Goal: Find contact information: Find contact information

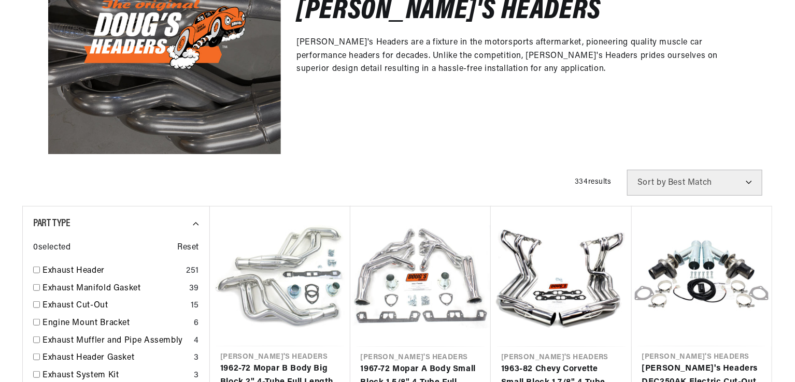
scroll to position [570, 0]
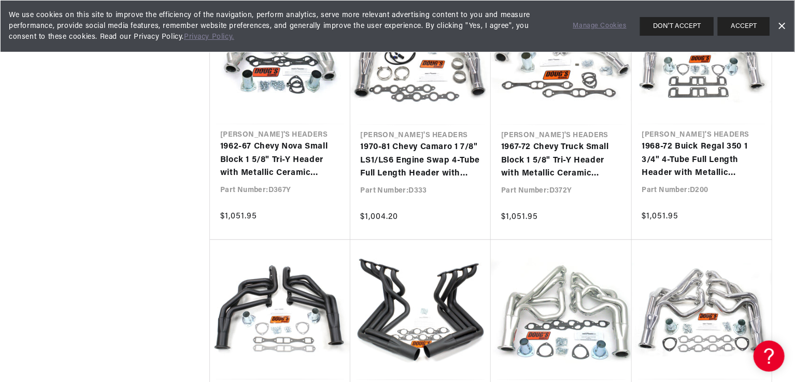
scroll to position [5335, 0]
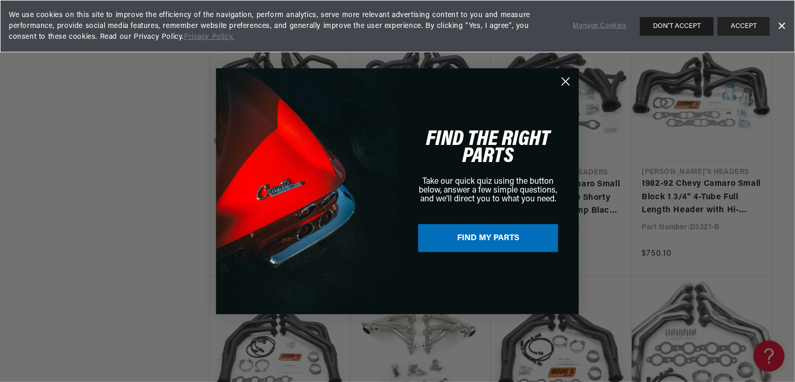
scroll to position [0, 314]
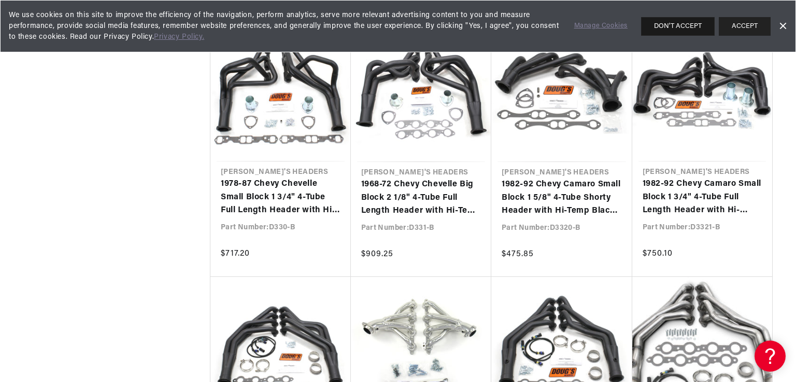
click at [673, 23] on button "DON'T ACCEPT" at bounding box center [678, 26] width 74 height 19
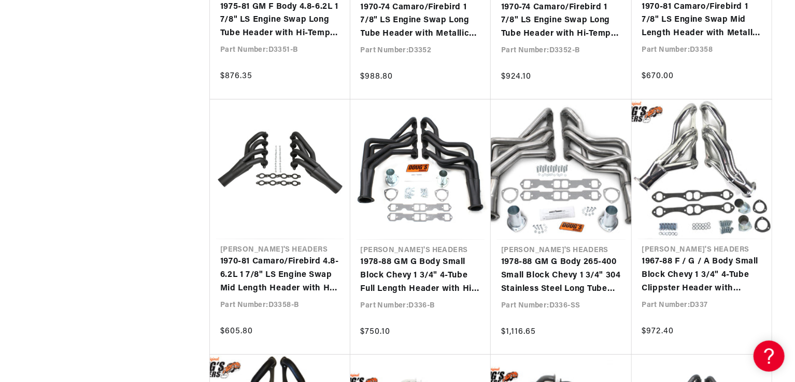
scroll to position [11550, 0]
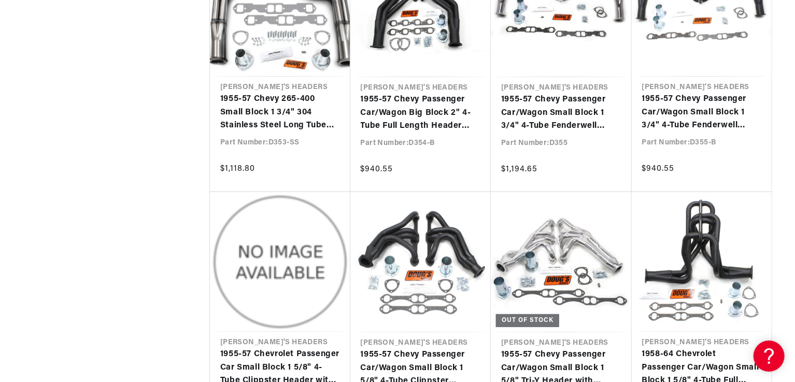
scroll to position [12275, 0]
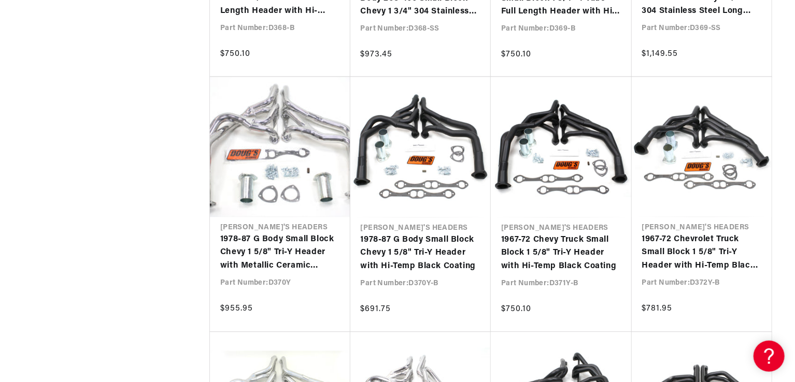
scroll to position [13104, 0]
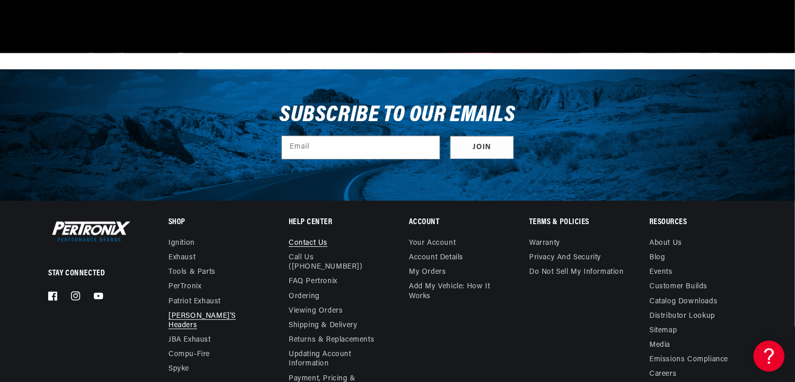
click at [307, 239] on link "Contact us" at bounding box center [307, 245] width 39 height 12
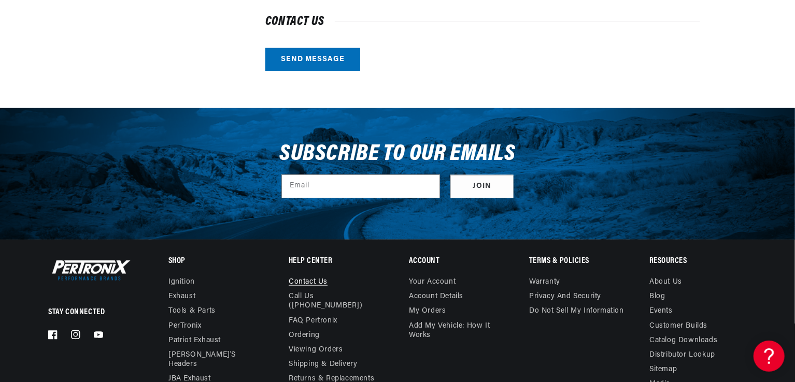
scroll to position [0, 314]
click at [51, 336] on icon at bounding box center [53, 335] width 10 height 10
